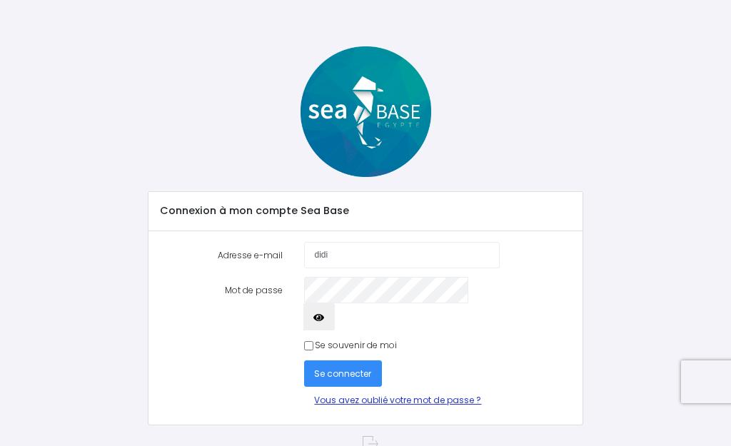
type input "[EMAIL_ADDRESS][DOMAIN_NAME]"
click at [333, 368] on span "Se connecter" at bounding box center [342, 374] width 57 height 12
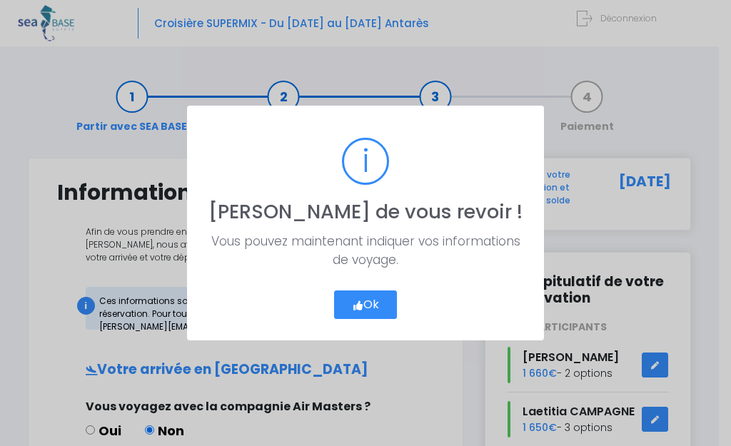
click at [378, 304] on button "Ok" at bounding box center [366, 305] width 64 height 29
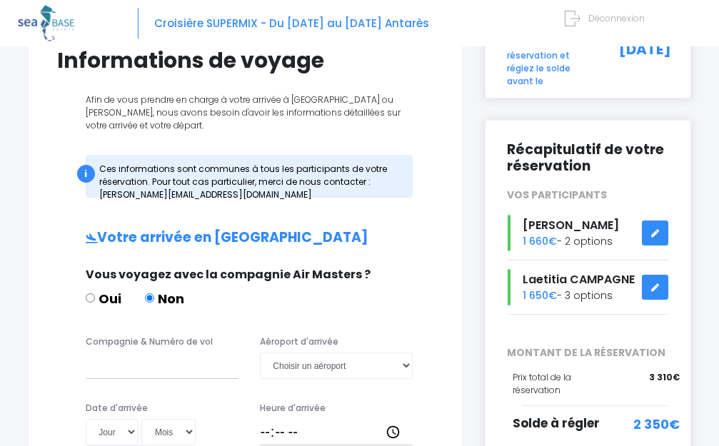
scroll to position [143, 0]
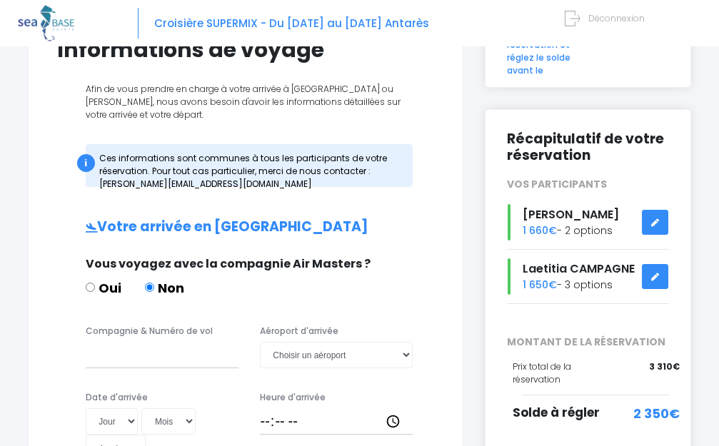
click at [91, 290] on input "Oui" at bounding box center [90, 287] width 9 height 9
radio input "true"
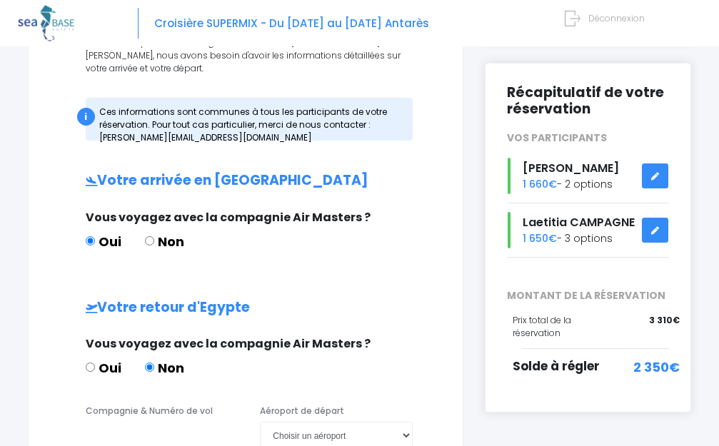
scroll to position [214, 0]
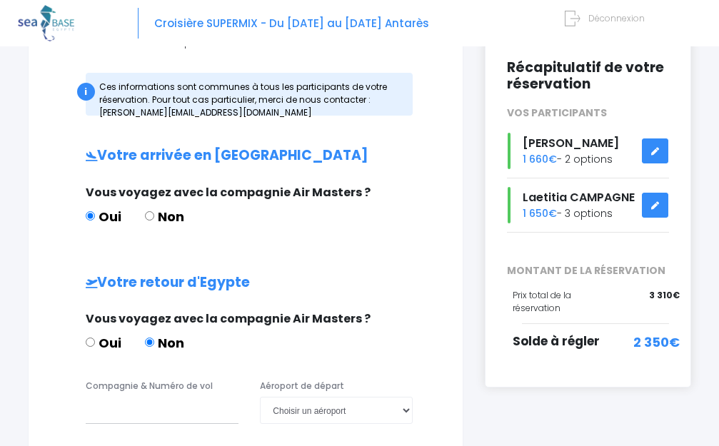
click at [91, 343] on input "Oui" at bounding box center [90, 342] width 9 height 9
radio input "true"
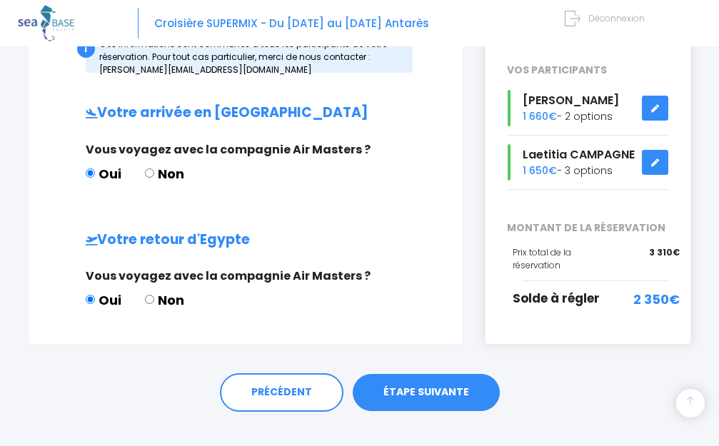
scroll to position [280, 0]
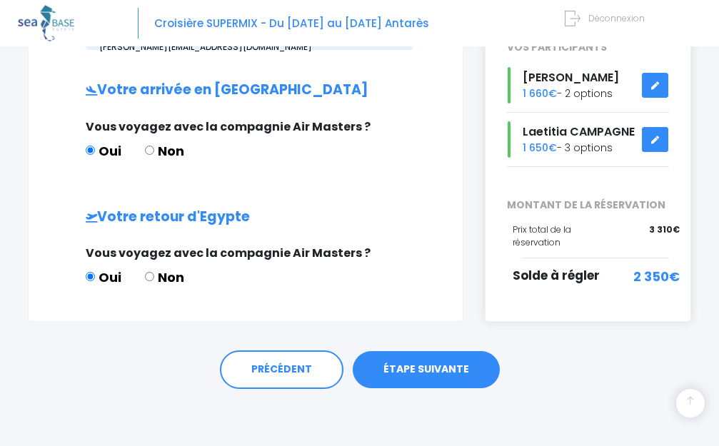
click at [406, 366] on link "ÉTAPE SUIVANTE" at bounding box center [426, 369] width 147 height 37
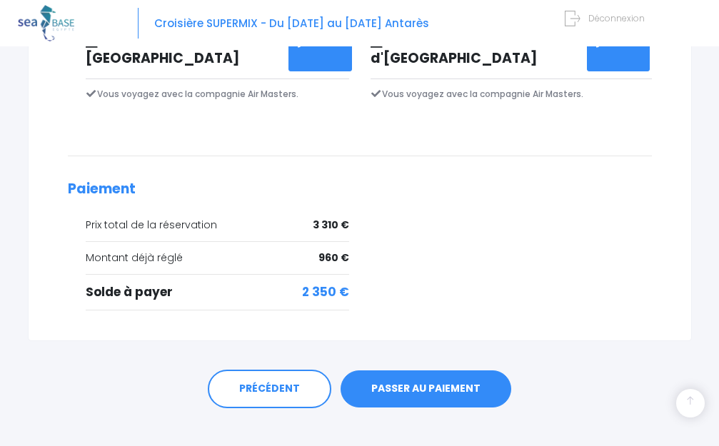
scroll to position [516, 0]
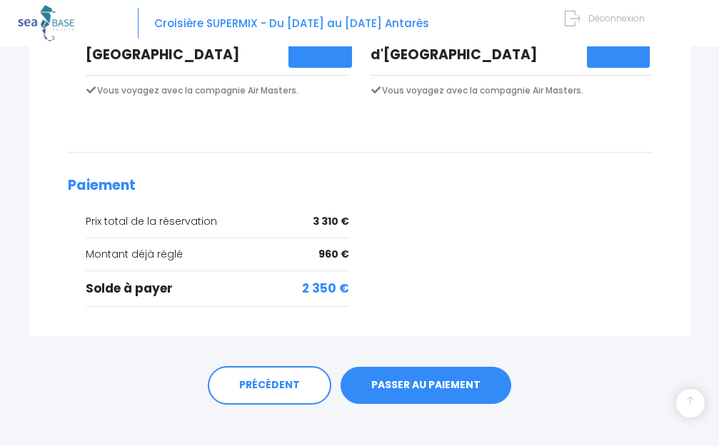
click at [383, 367] on link "PASSER AU PAIEMENT" at bounding box center [426, 385] width 171 height 37
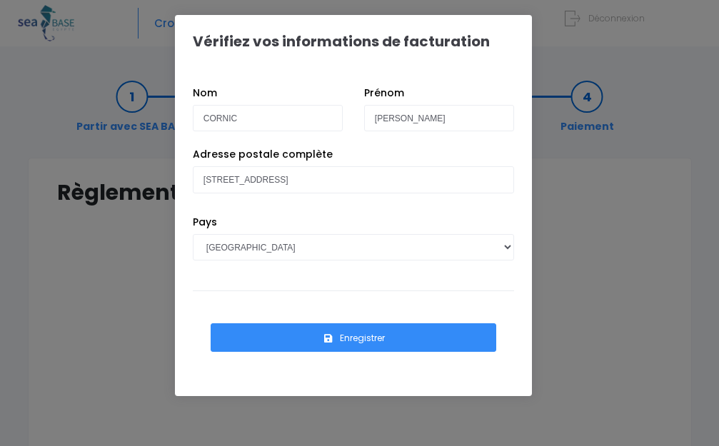
click at [346, 336] on button "Enregistrer" at bounding box center [354, 337] width 286 height 29
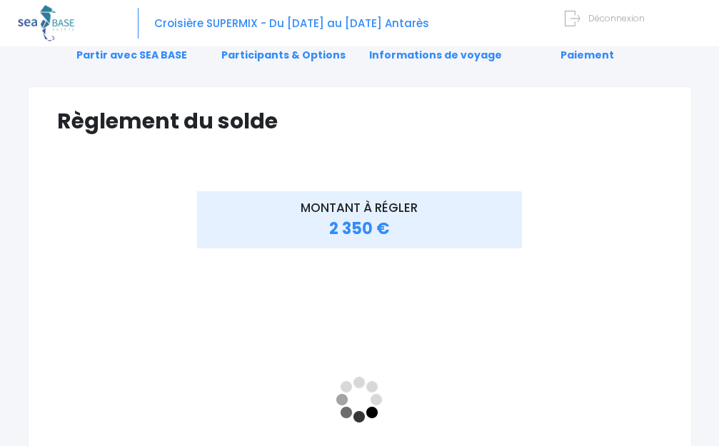
scroll to position [143, 0]
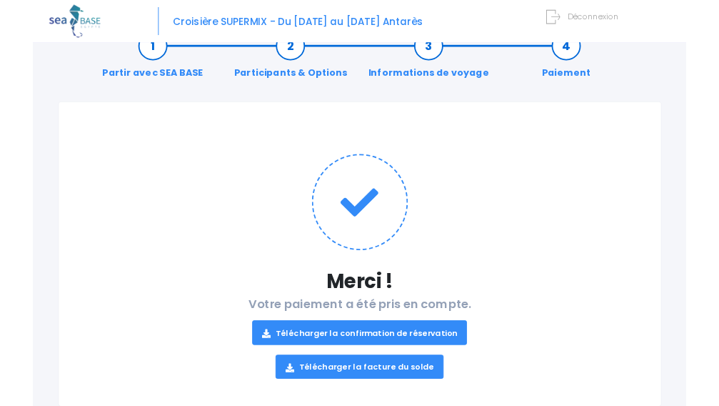
scroll to position [71, 0]
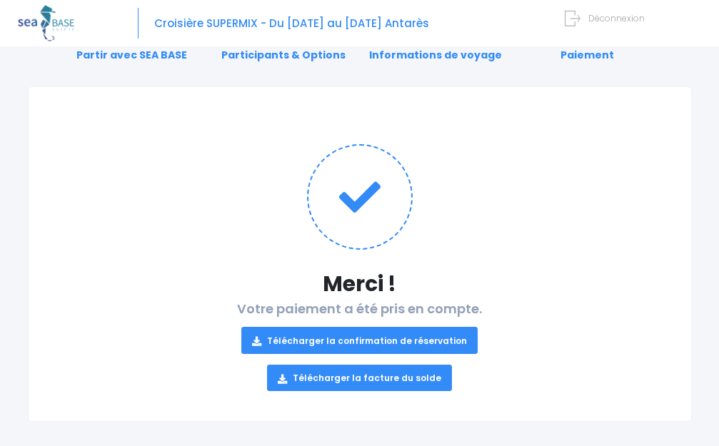
click at [342, 339] on link "Télécharger la confirmation de réservation" at bounding box center [359, 340] width 236 height 26
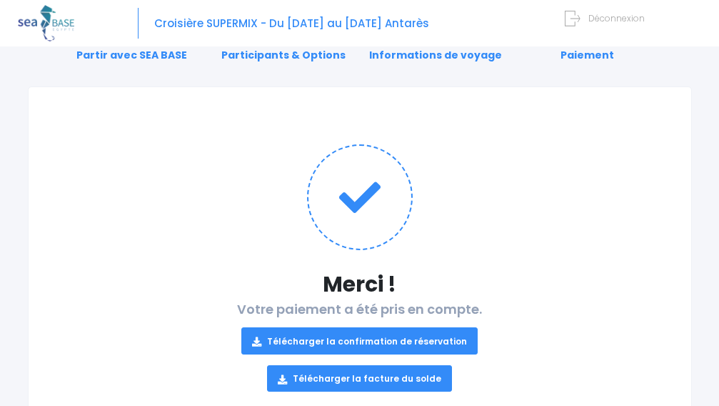
click at [338, 377] on link "Télécharger la facture du solde" at bounding box center [359, 378] width 185 height 26
